Goal: Transaction & Acquisition: Obtain resource

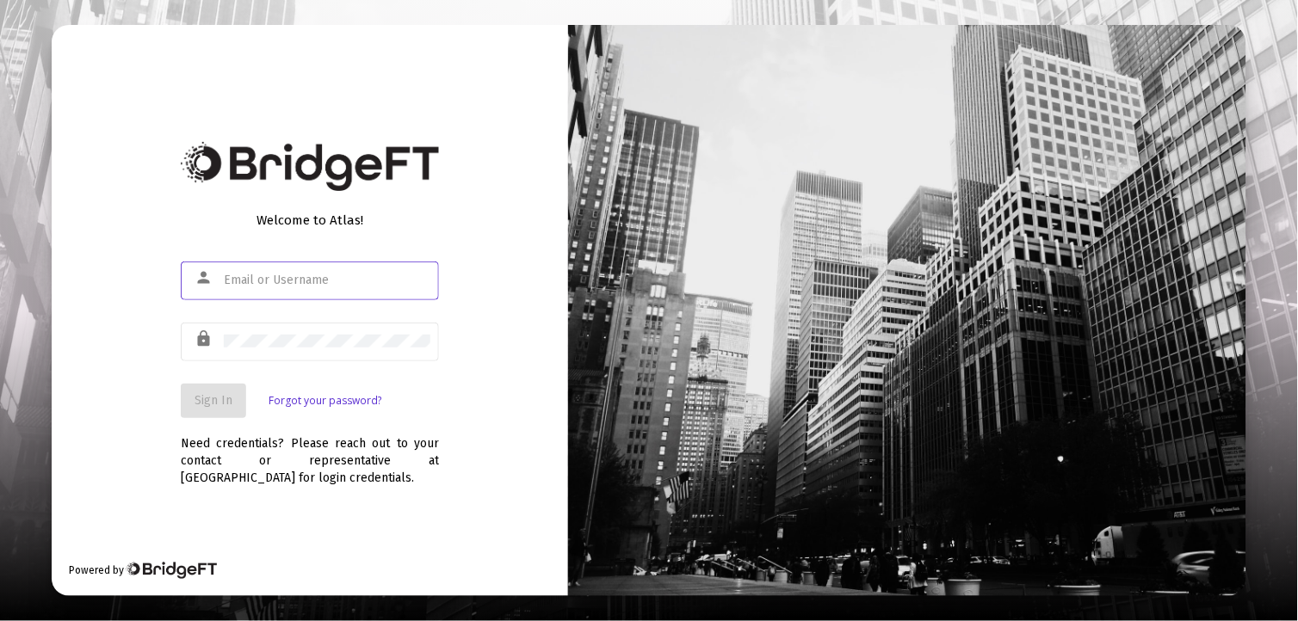
click at [398, 281] on input "text" at bounding box center [327, 281] width 207 height 14
type input "[EMAIL_ADDRESS][DOMAIN_NAME]"
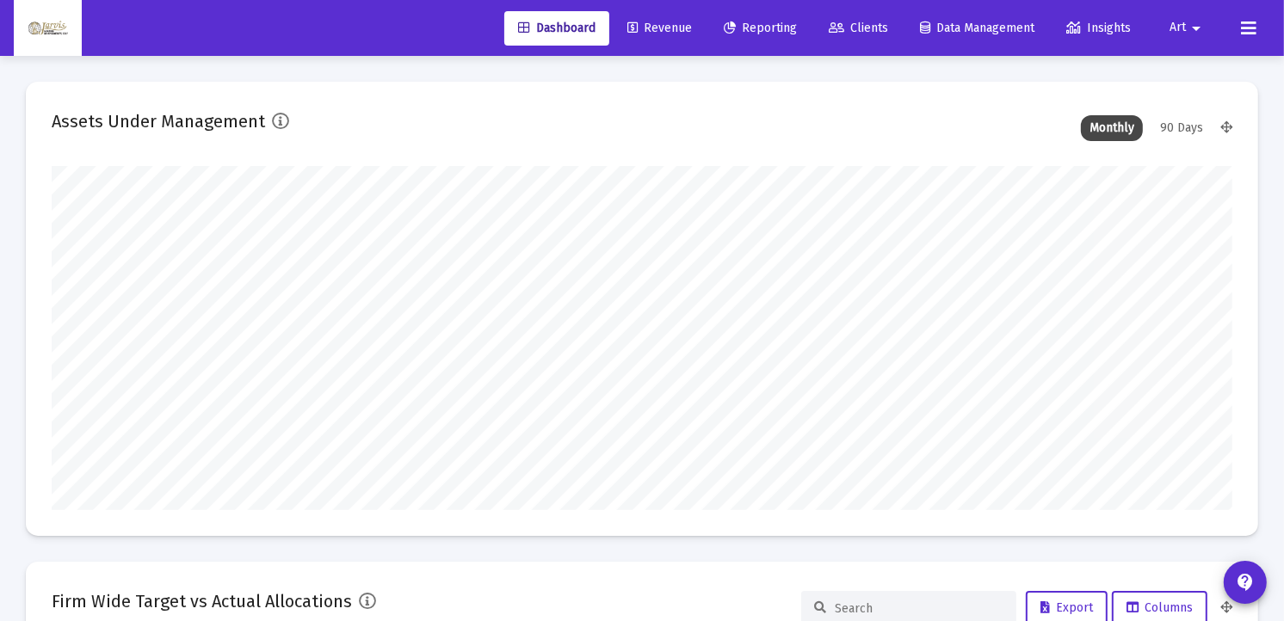
scroll to position [344, 635]
type input "[DATE]"
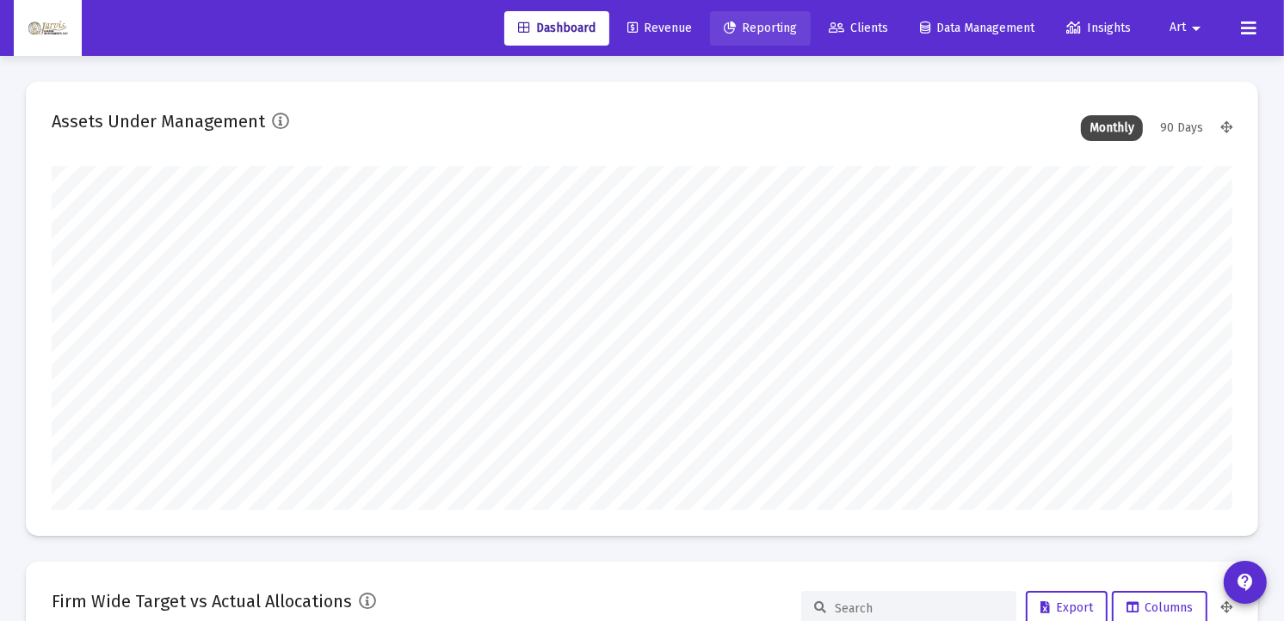
click at [769, 33] on span "Reporting" at bounding box center [760, 28] width 73 height 15
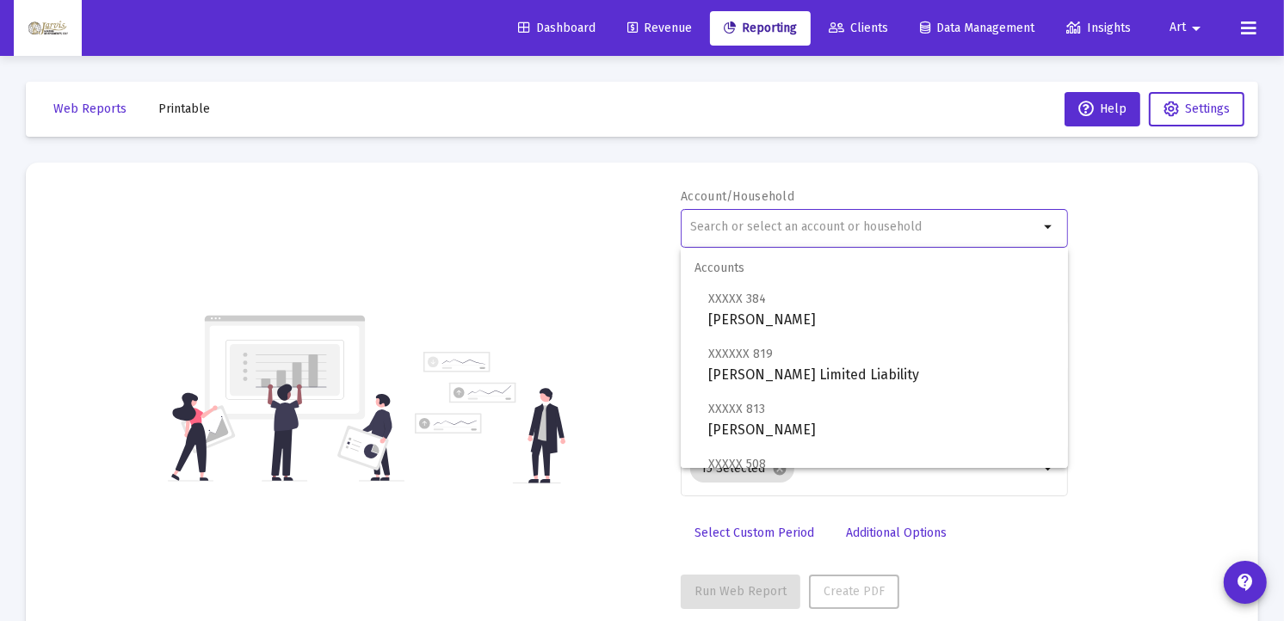
click at [747, 228] on input "text" at bounding box center [864, 227] width 348 height 14
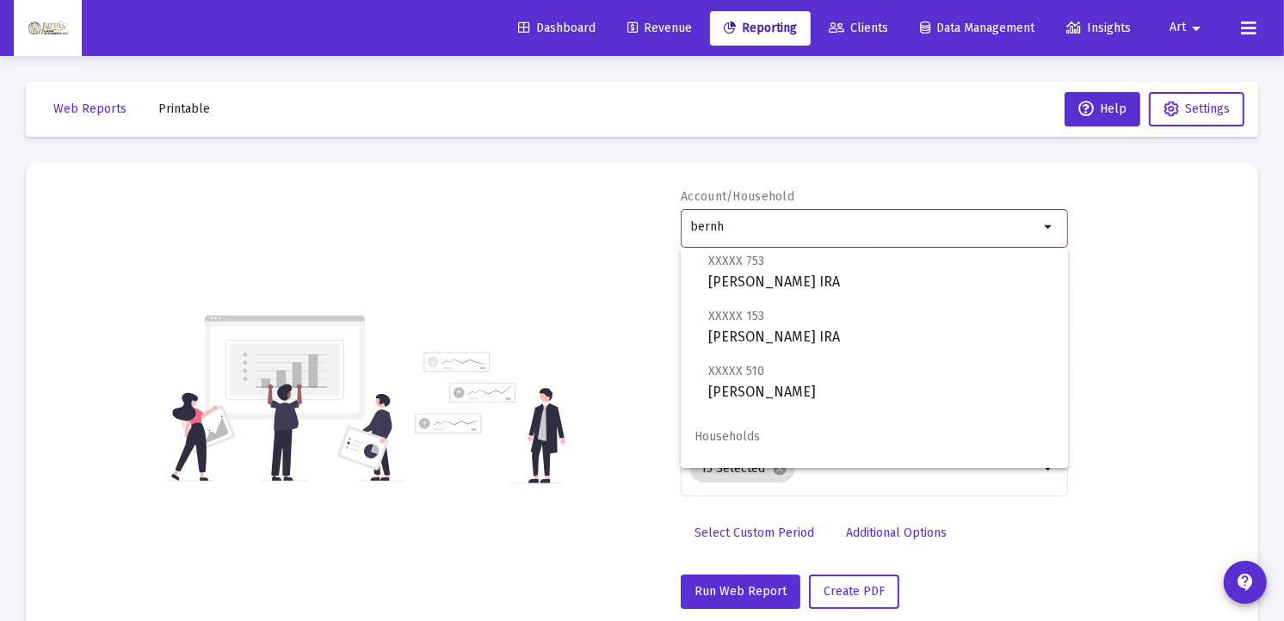
scroll to position [69, 0]
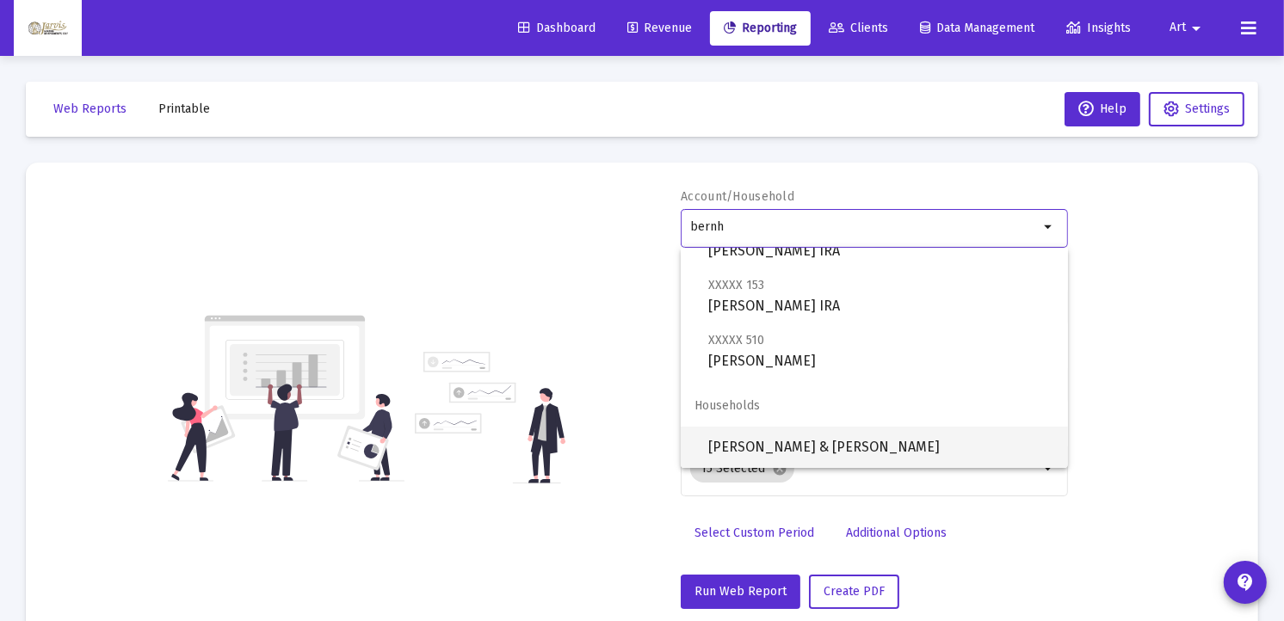
click at [947, 440] on span "[PERSON_NAME] & [PERSON_NAME]" at bounding box center [881, 447] width 346 height 41
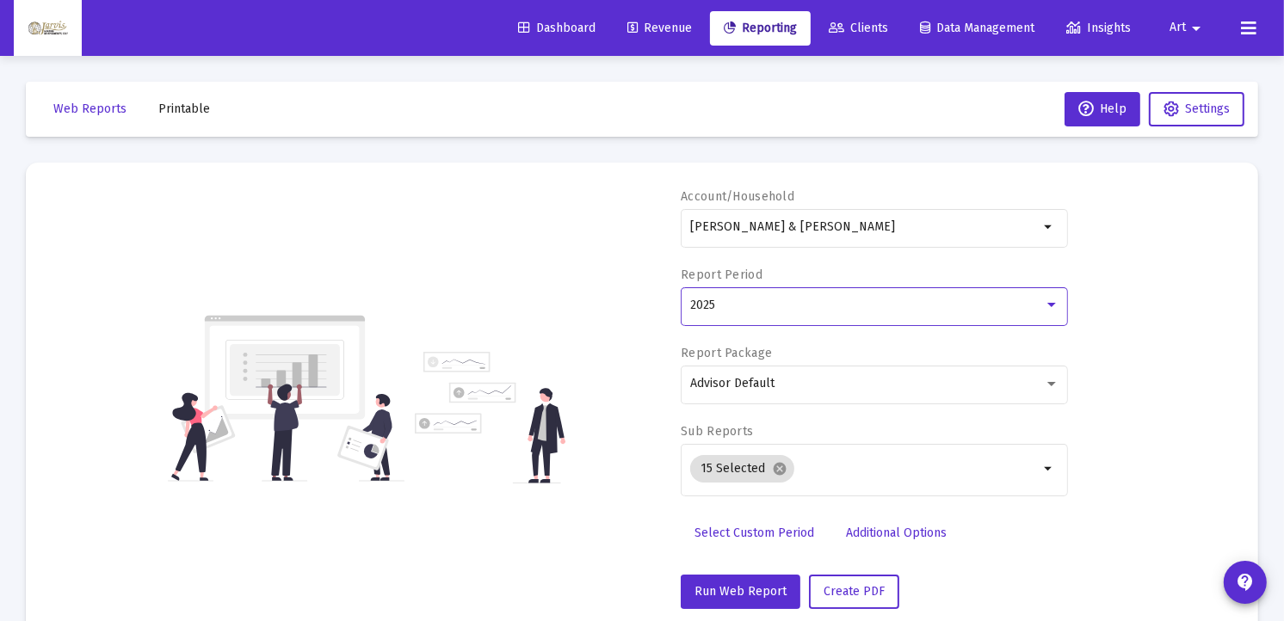
click at [1054, 306] on div at bounding box center [1051, 305] width 9 height 4
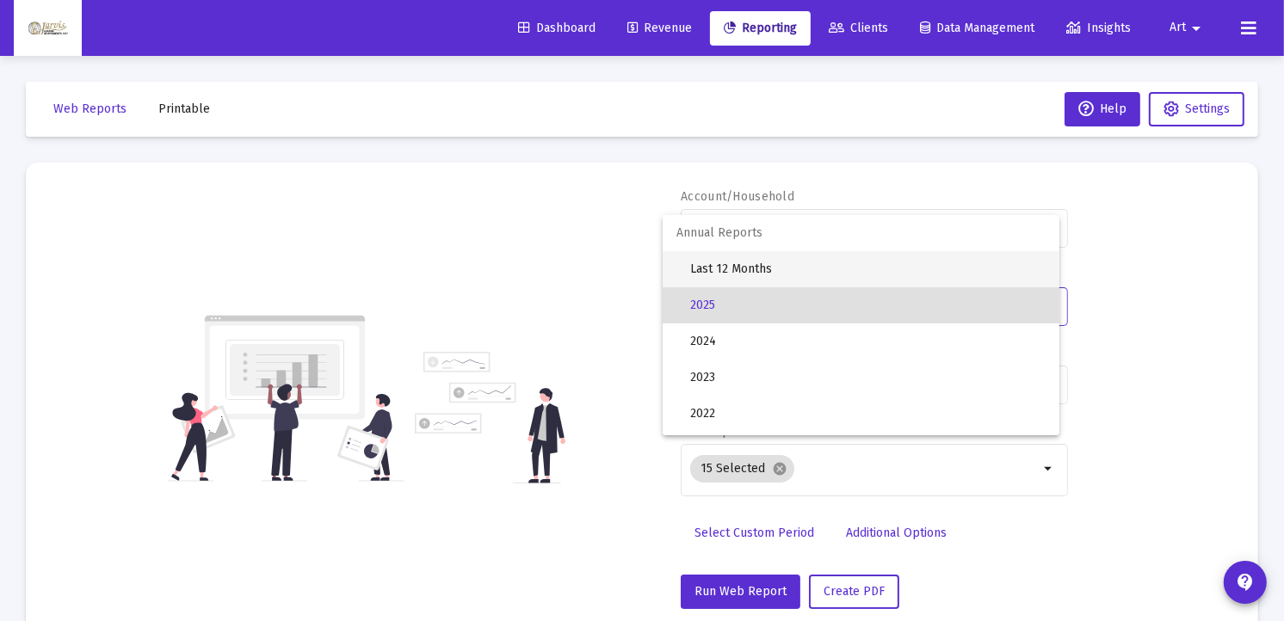
click at [818, 270] on span "Last 12 Months" at bounding box center [867, 269] width 355 height 36
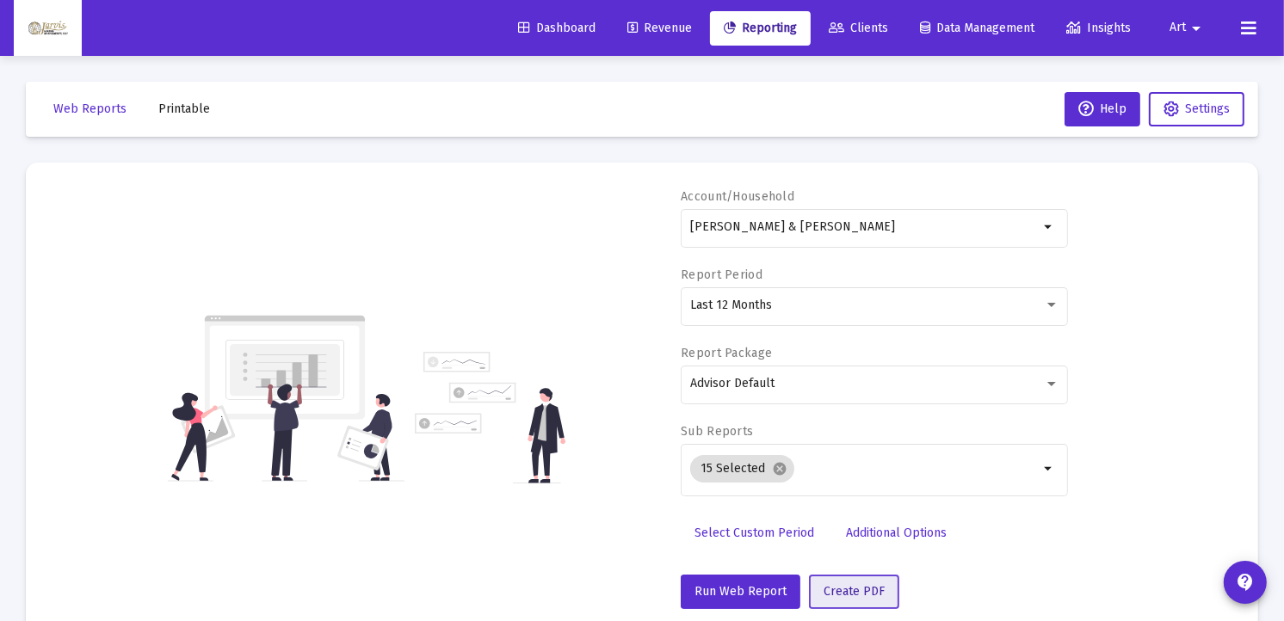
click at [857, 600] on button "Create PDF" at bounding box center [854, 592] width 90 height 34
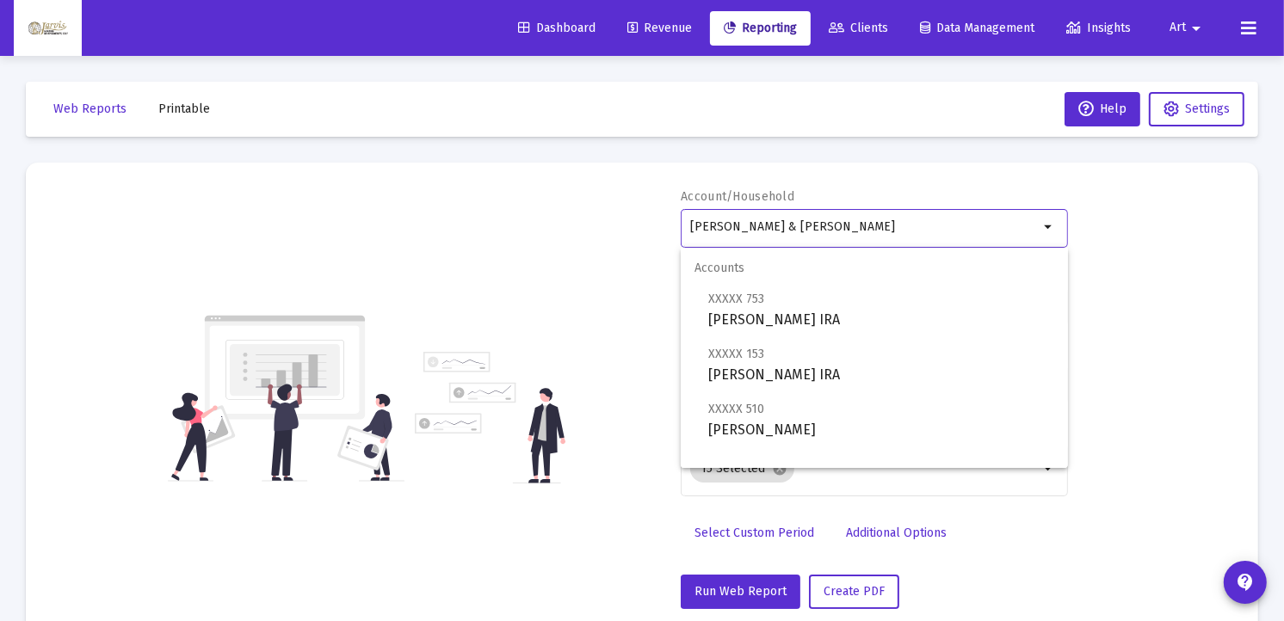
click at [1029, 228] on input "[PERSON_NAME] & [PERSON_NAME]" at bounding box center [864, 227] width 348 height 14
type input "B"
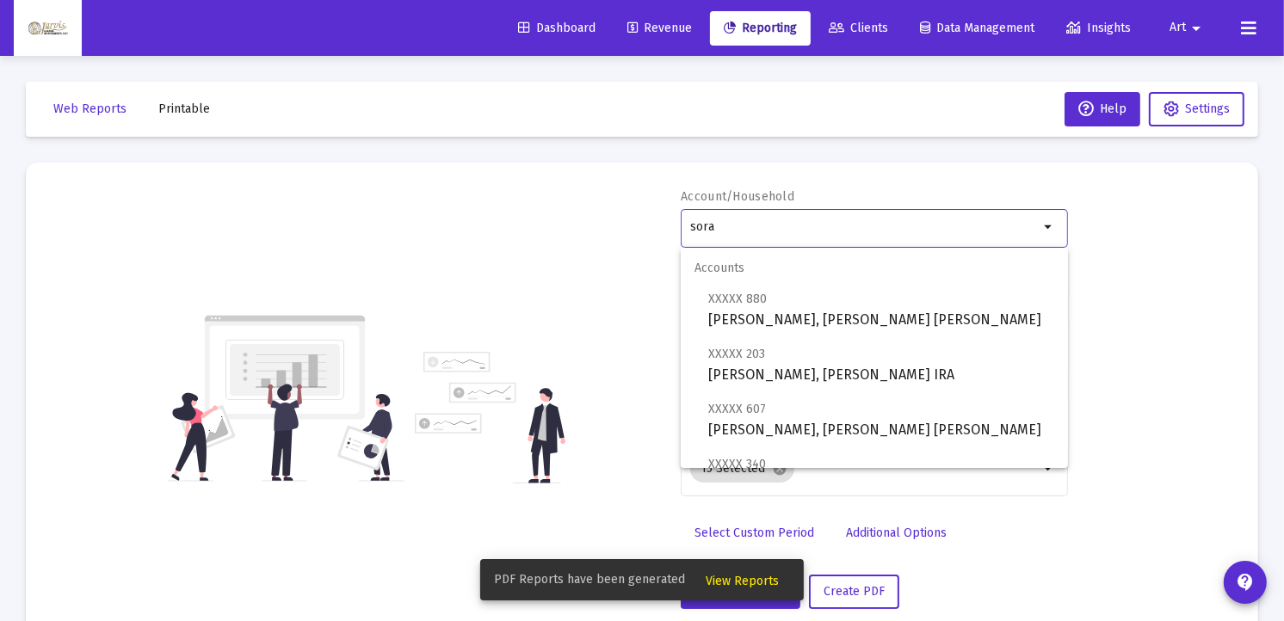
type input "sora"
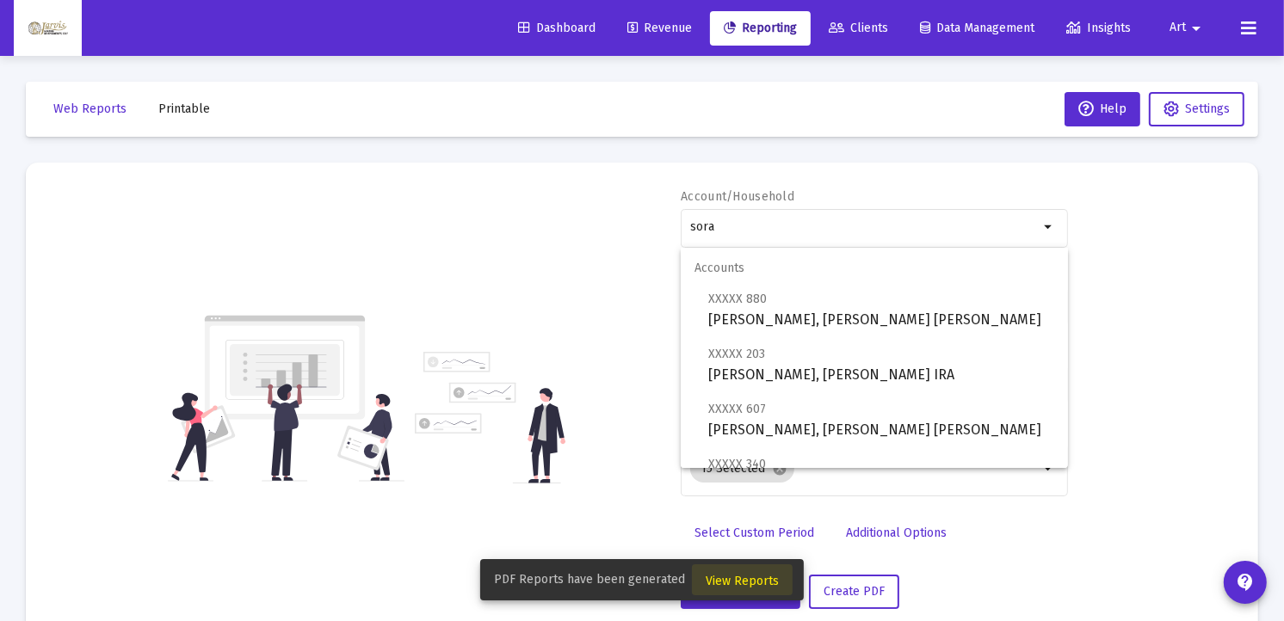
click at [744, 586] on span "View Reports" at bounding box center [742, 581] width 73 height 15
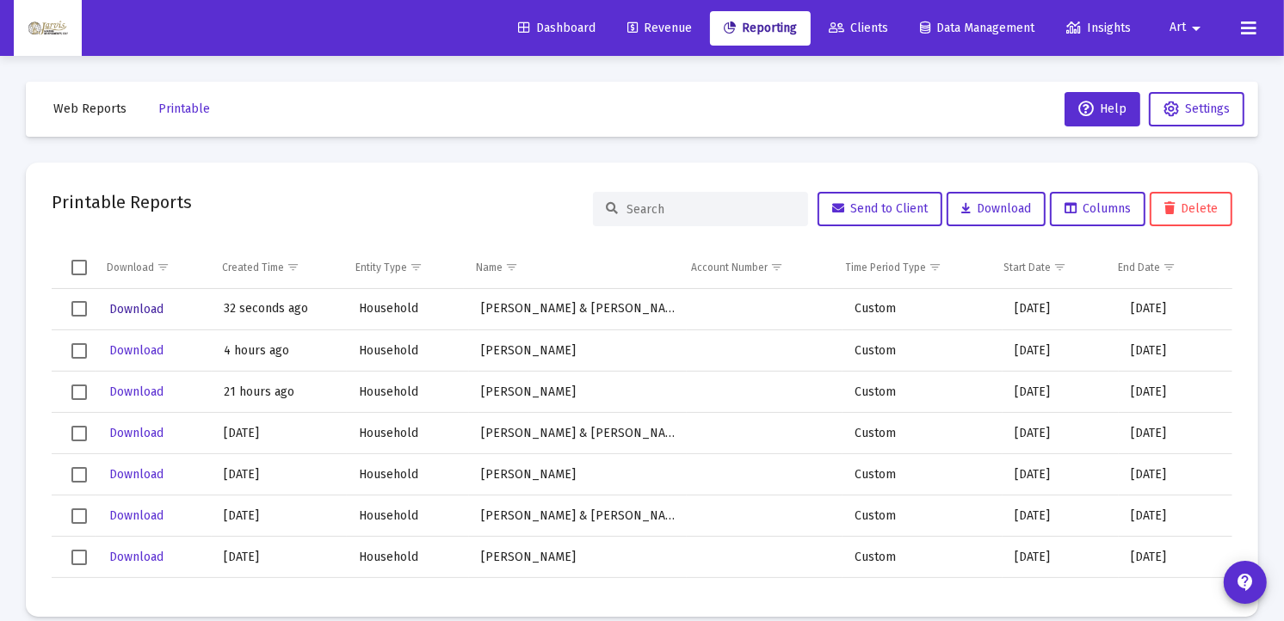
click at [151, 305] on span "Download" at bounding box center [136, 309] width 54 height 15
